Goal: Obtain resource: Obtain resource

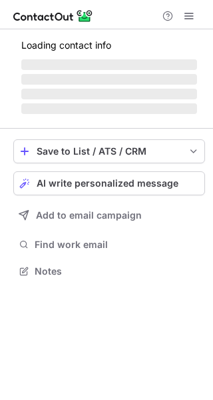
scroll to position [270, 213]
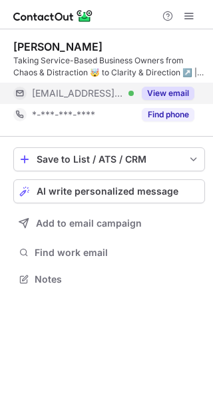
click at [163, 85] on div "View email" at bounding box center [164, 93] width 61 height 21
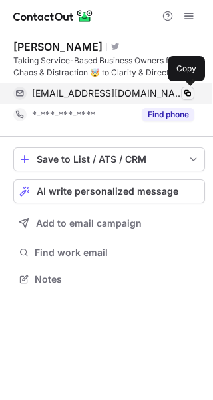
click at [187, 99] on button at bounding box center [187, 93] width 13 height 13
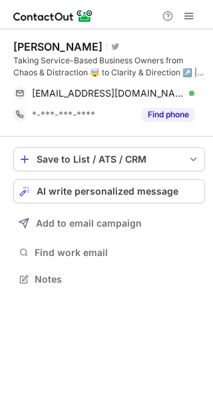
scroll to position [270, 213]
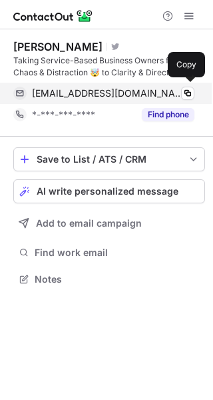
click at [180, 98] on div "nataliecorke@virginmedia.com Verified" at bounding box center [113, 93] width 163 height 12
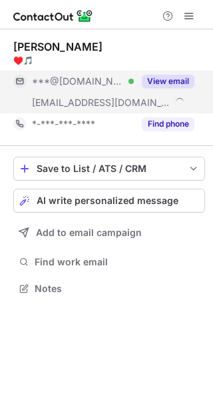
scroll to position [278, 213]
click at [169, 82] on button "View email" at bounding box center [168, 81] width 53 height 13
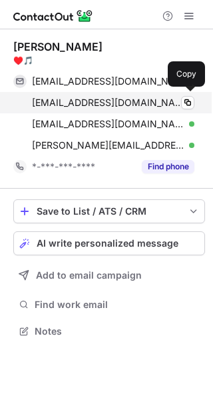
scroll to position [321, 213]
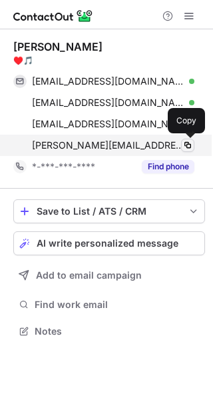
click at [185, 140] on span at bounding box center [188, 145] width 11 height 11
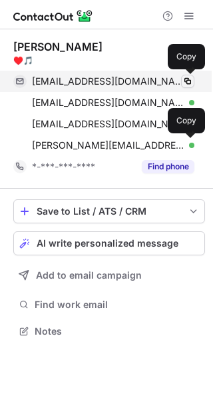
click at [191, 83] on span at bounding box center [188, 81] width 11 height 11
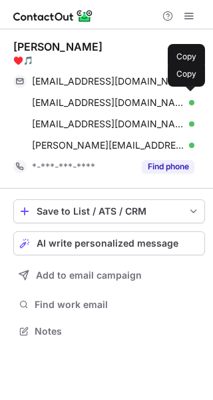
click at [192, 101] on span at bounding box center [188, 102] width 11 height 11
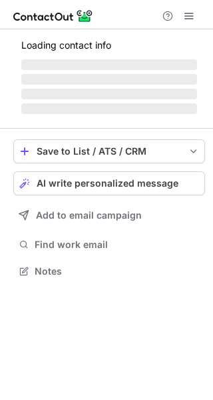
scroll to position [270, 213]
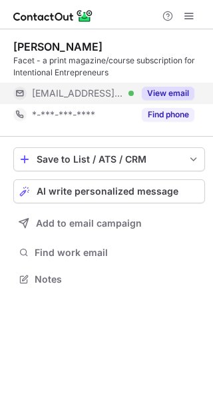
click at [169, 89] on button "View email" at bounding box center [168, 93] width 53 height 13
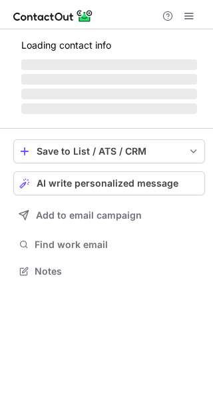
scroll to position [312, 213]
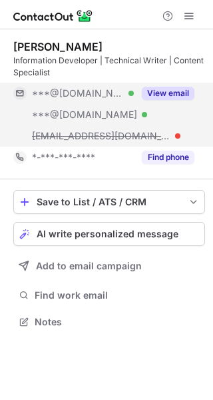
click at [173, 89] on button "View email" at bounding box center [168, 93] width 53 height 13
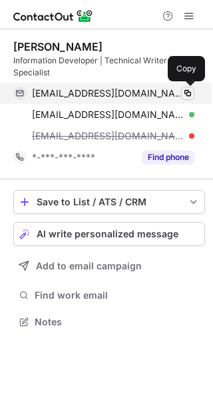
click at [185, 92] on span at bounding box center [188, 93] width 11 height 11
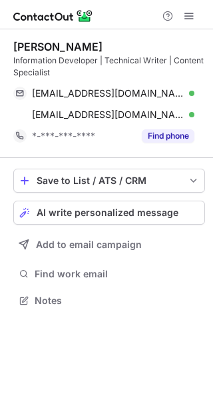
scroll to position [291, 213]
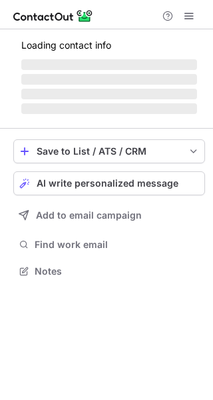
scroll to position [334, 213]
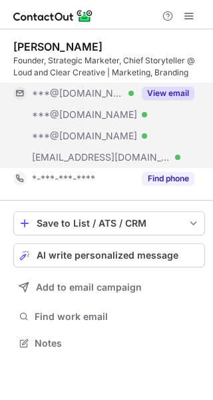
click at [169, 95] on button "View email" at bounding box center [168, 93] width 53 height 13
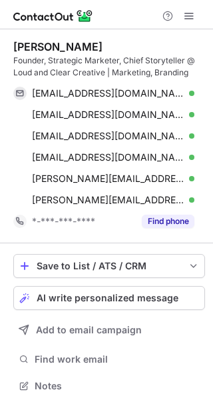
scroll to position [376, 204]
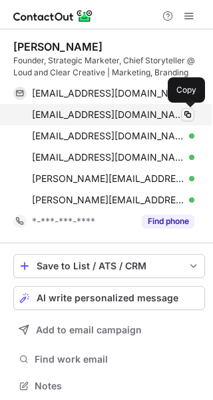
click at [183, 116] on span at bounding box center [188, 114] width 11 height 11
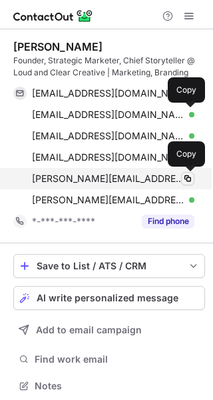
click at [184, 179] on span at bounding box center [188, 178] width 11 height 11
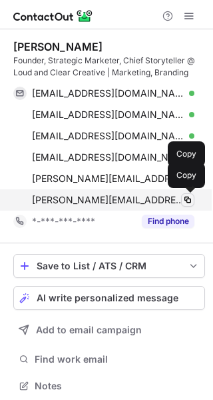
click at [190, 197] on span at bounding box center [188, 200] width 11 height 11
